Goal: Task Accomplishment & Management: Complete application form

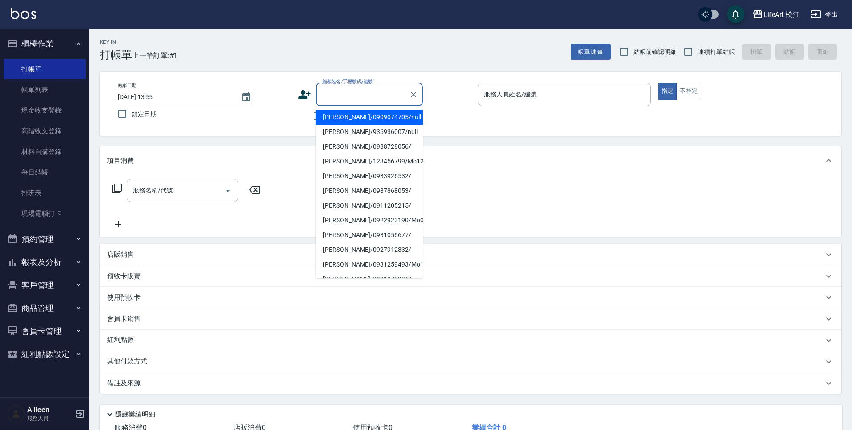
click at [373, 98] on input "顧客姓名/手機號碼/編號" at bounding box center [363, 95] width 86 height 16
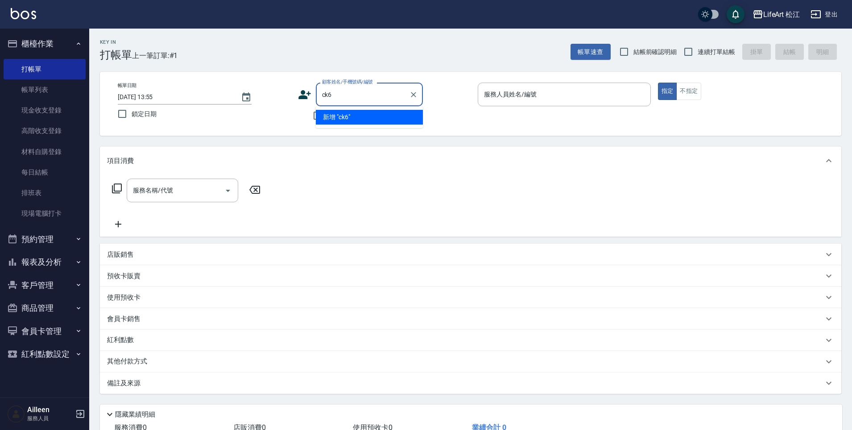
type input "ck6"
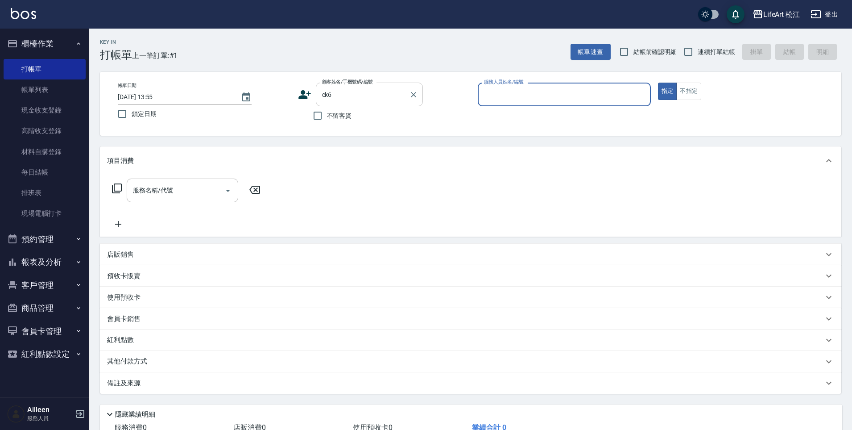
type input "ㄋ"
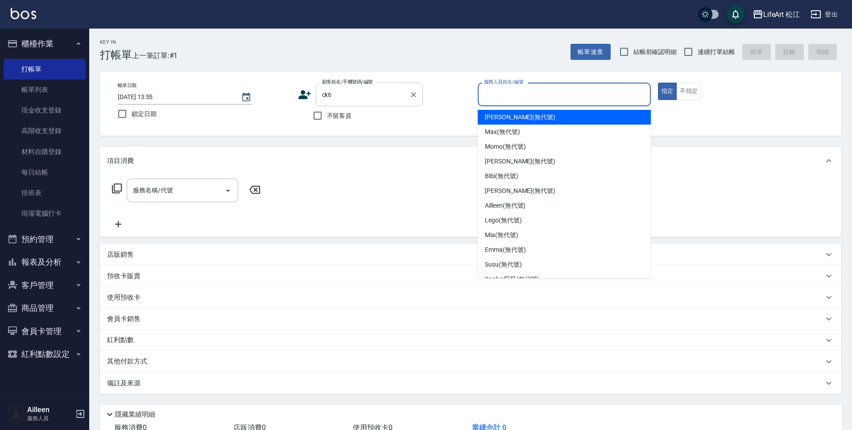
click at [333, 97] on input "ck6" at bounding box center [363, 95] width 86 height 16
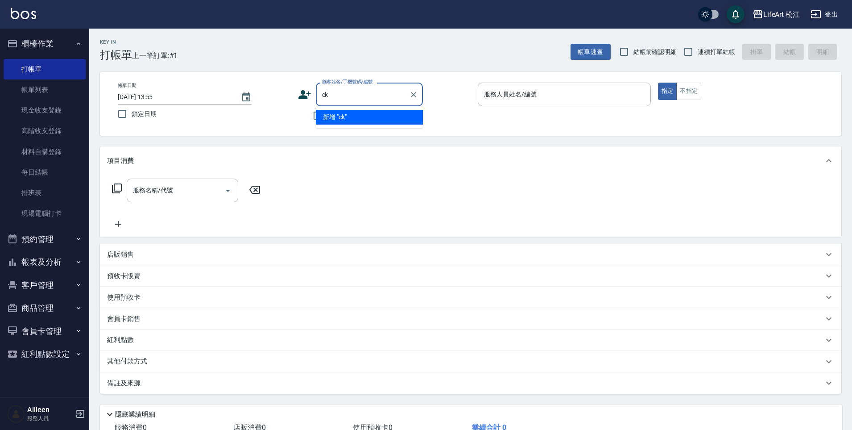
type input "c"
click at [361, 121] on li "[PERSON_NAME]/0988714468/mi7" at bounding box center [369, 117] width 107 height 15
type input "[PERSON_NAME]/0988714468/mi7"
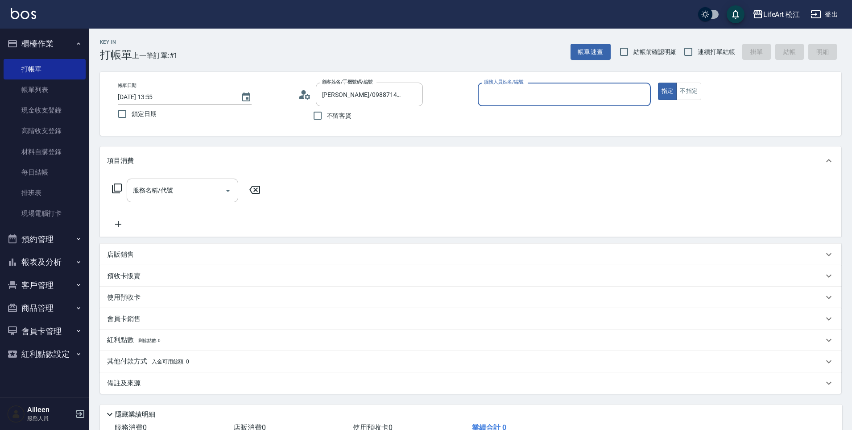
click at [500, 101] on input "服務人員姓名/編號" at bounding box center [564, 95] width 165 height 16
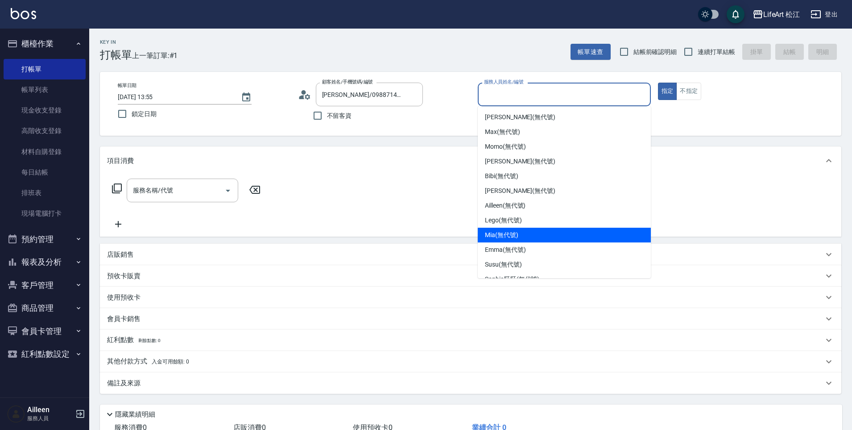
click at [517, 233] on span "Mia (無代號)" at bounding box center [501, 234] width 33 height 9
type input "Mia(無代號)"
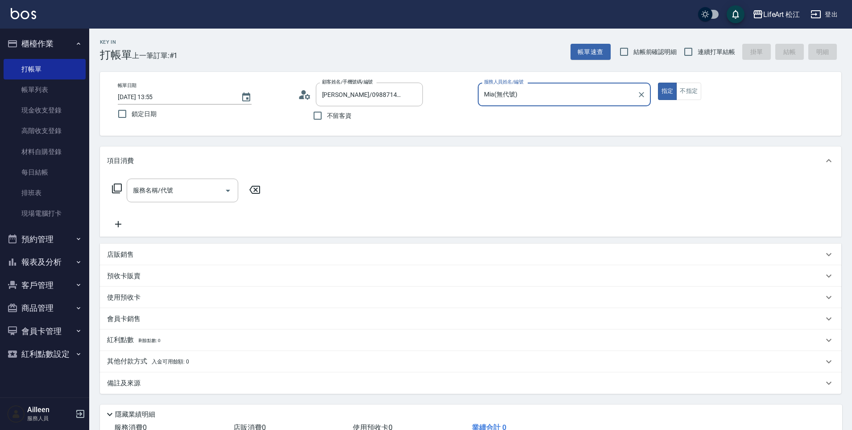
click at [139, 190] on div "服務名稱/代號 服務名稱/代號" at bounding box center [183, 191] width 112 height 24
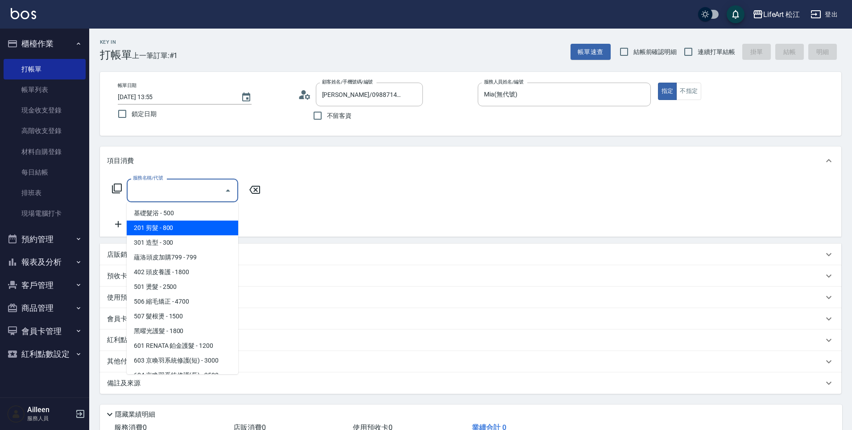
click at [154, 225] on span "201 剪髮 - 800" at bounding box center [183, 227] width 112 height 15
type input "201 剪髮(201)"
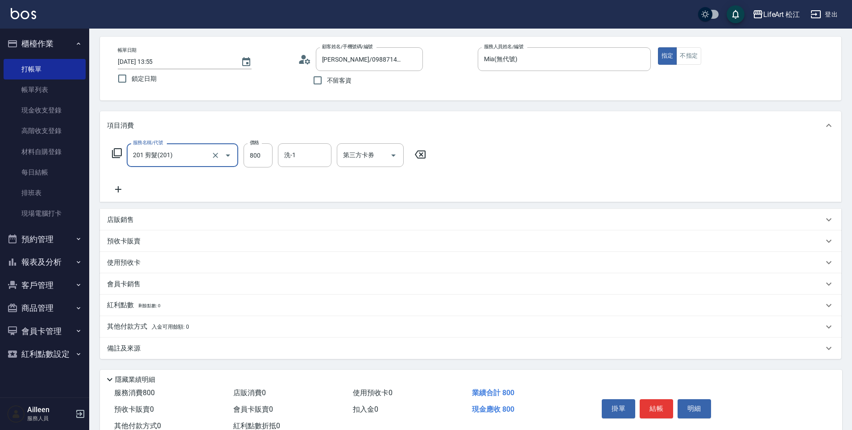
scroll to position [65, 0]
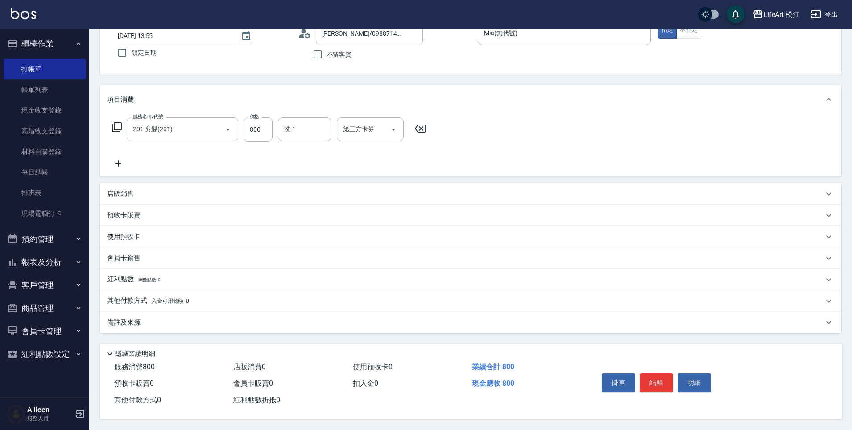
click at [140, 312] on div "備註及來源" at bounding box center [471, 321] width 742 height 21
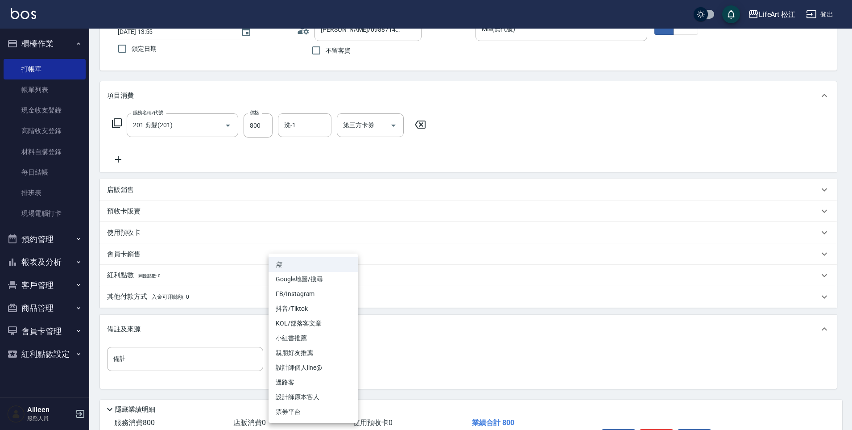
click at [331, 350] on body "LifeArt 松江 登出 櫃檯作業 打帳單 帳單列表 現金收支登錄 高階收支登錄 材料自購登錄 每日結帳 排班表 現場電腦打卡 預約管理 預約管理 單日預約…" at bounding box center [426, 210] width 852 height 551
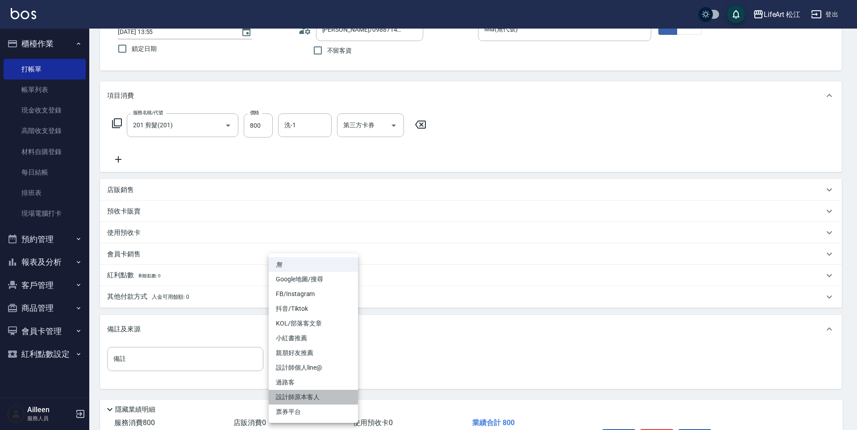
click at [299, 392] on li "設計師原本客人" at bounding box center [313, 397] width 89 height 15
type input "設計師原本客人"
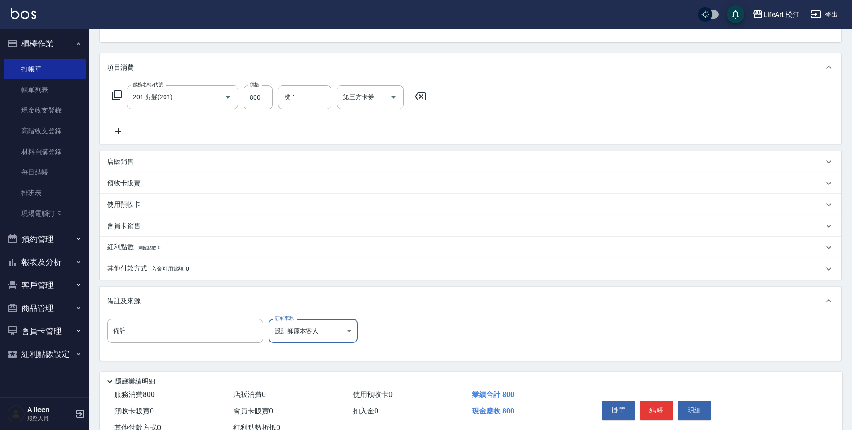
scroll to position [125, 0]
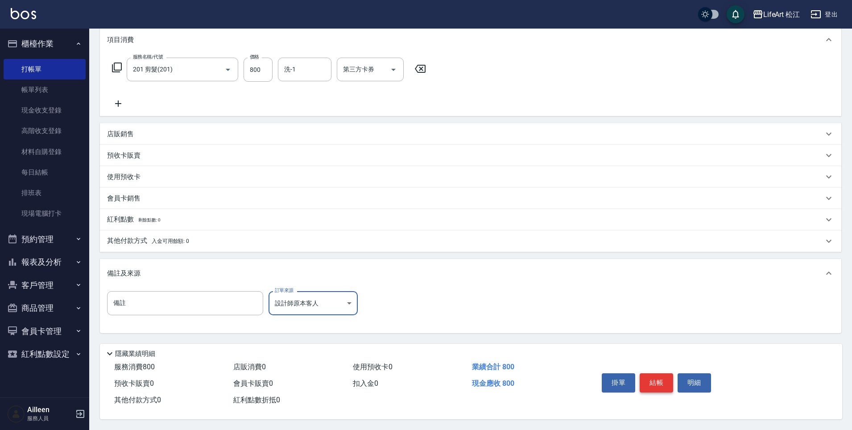
click at [652, 377] on button "結帳" at bounding box center [656, 382] width 33 height 19
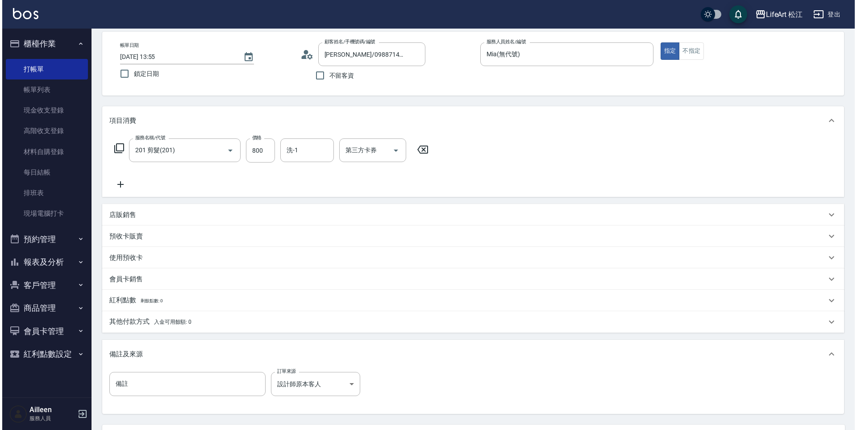
scroll to position [0, 0]
